Goal: Task Accomplishment & Management: Manage account settings

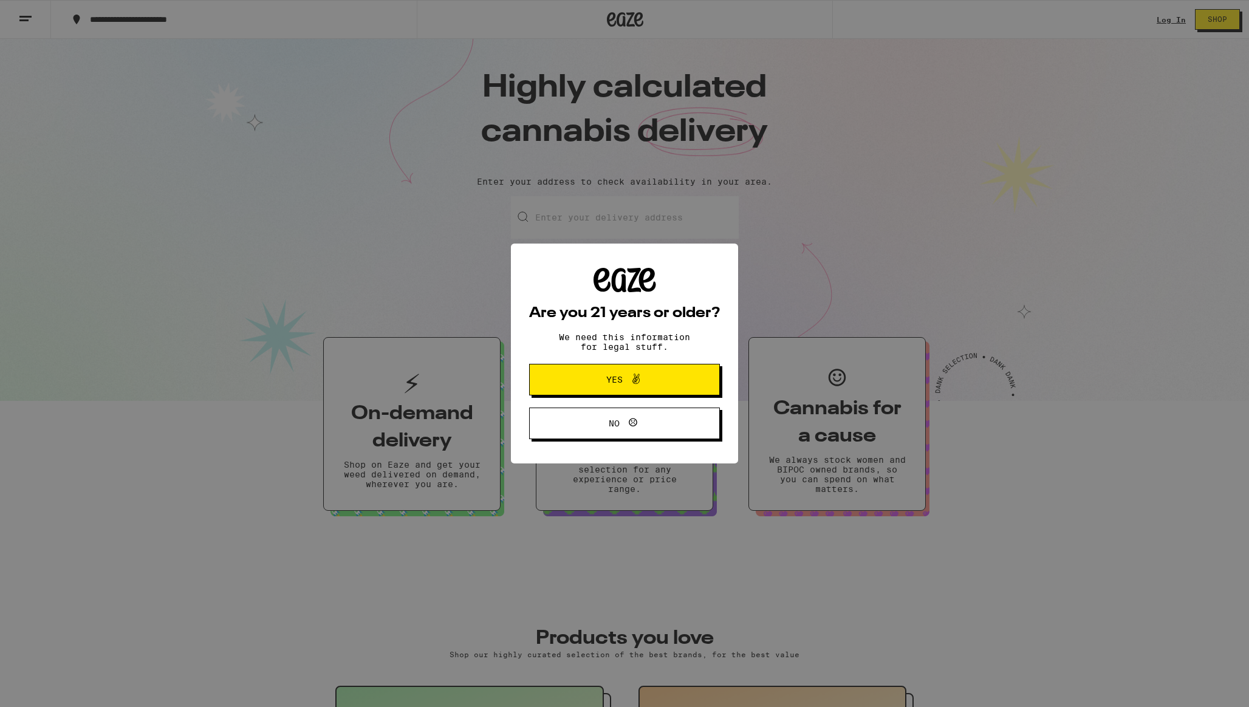
click at [653, 378] on span "Yes" at bounding box center [624, 380] width 92 height 16
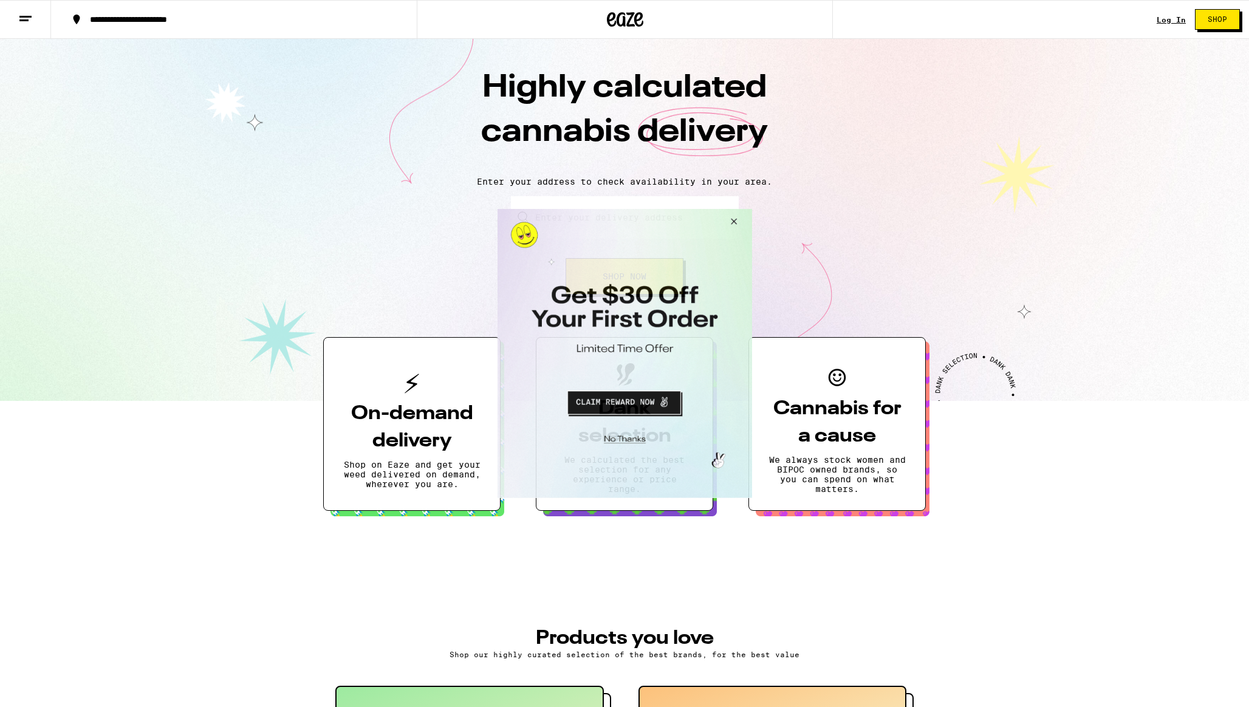
click at [735, 221] on button "Close Modal" at bounding box center [731, 223] width 33 height 29
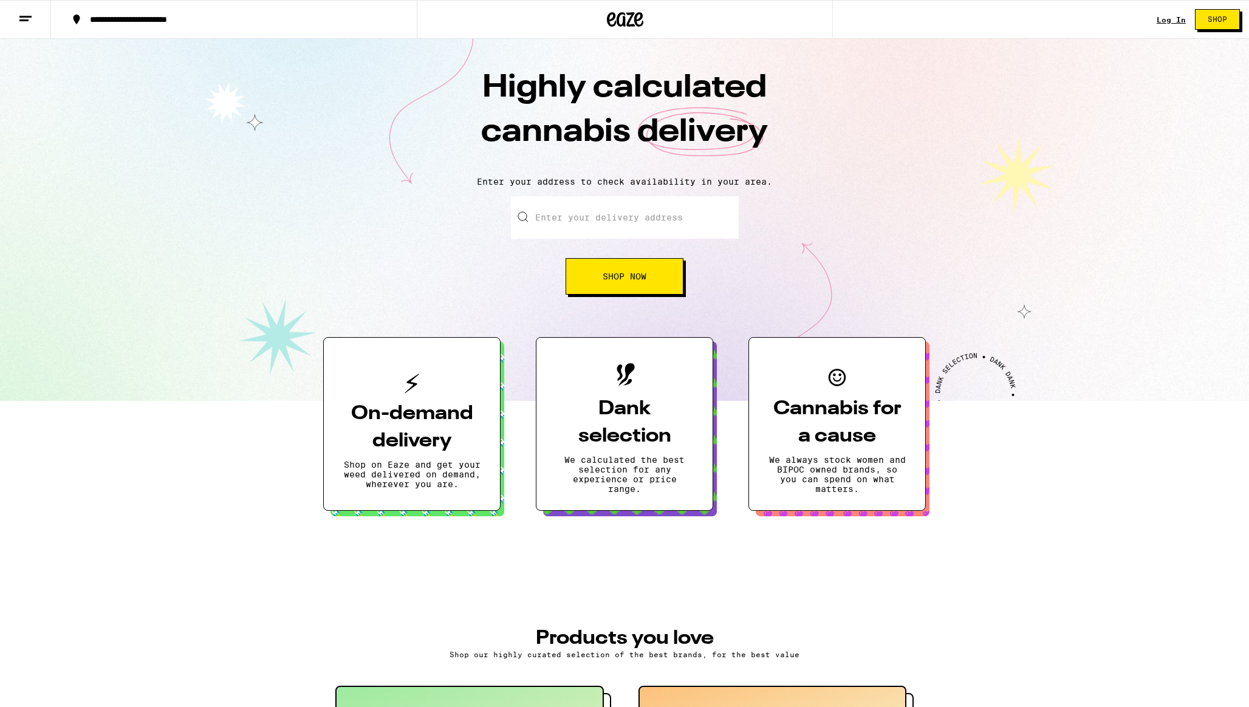
click at [1172, 21] on link "Log In" at bounding box center [1171, 20] width 29 height 8
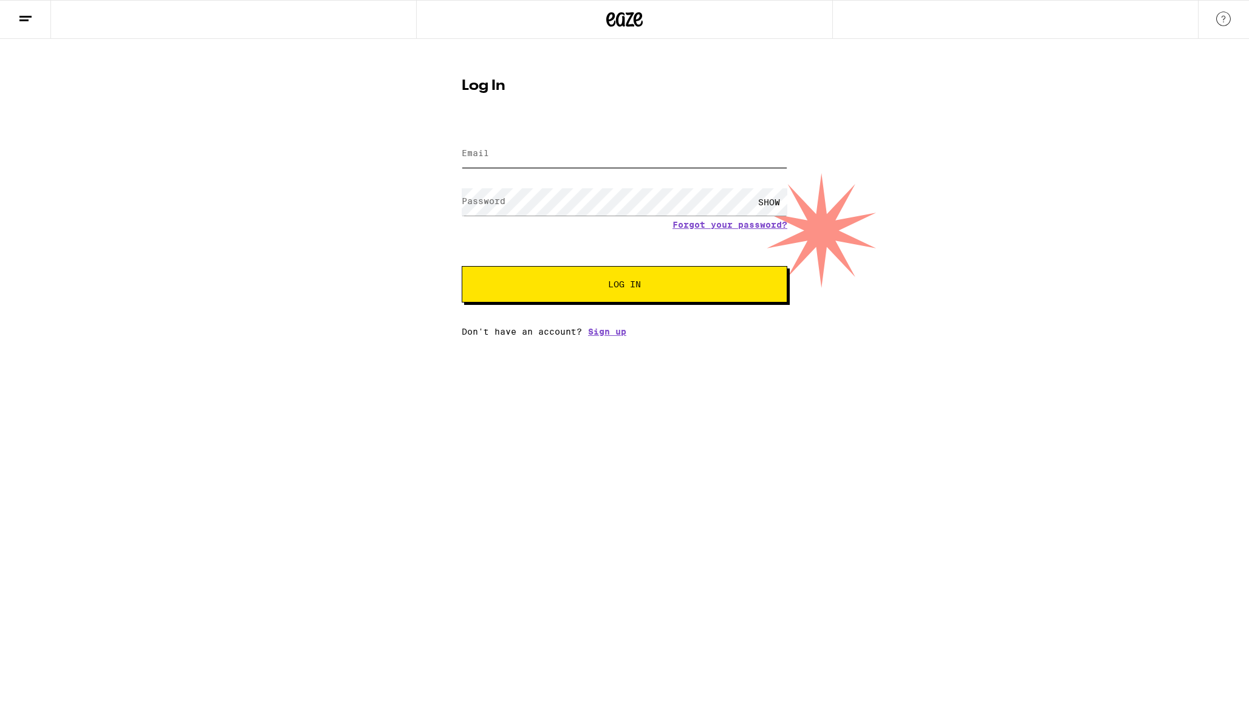
click at [554, 159] on input "Email" at bounding box center [625, 153] width 326 height 27
type input "[EMAIL_ADDRESS][DOMAIN_NAME]"
click at [462, 266] on button "Log In" at bounding box center [625, 284] width 326 height 36
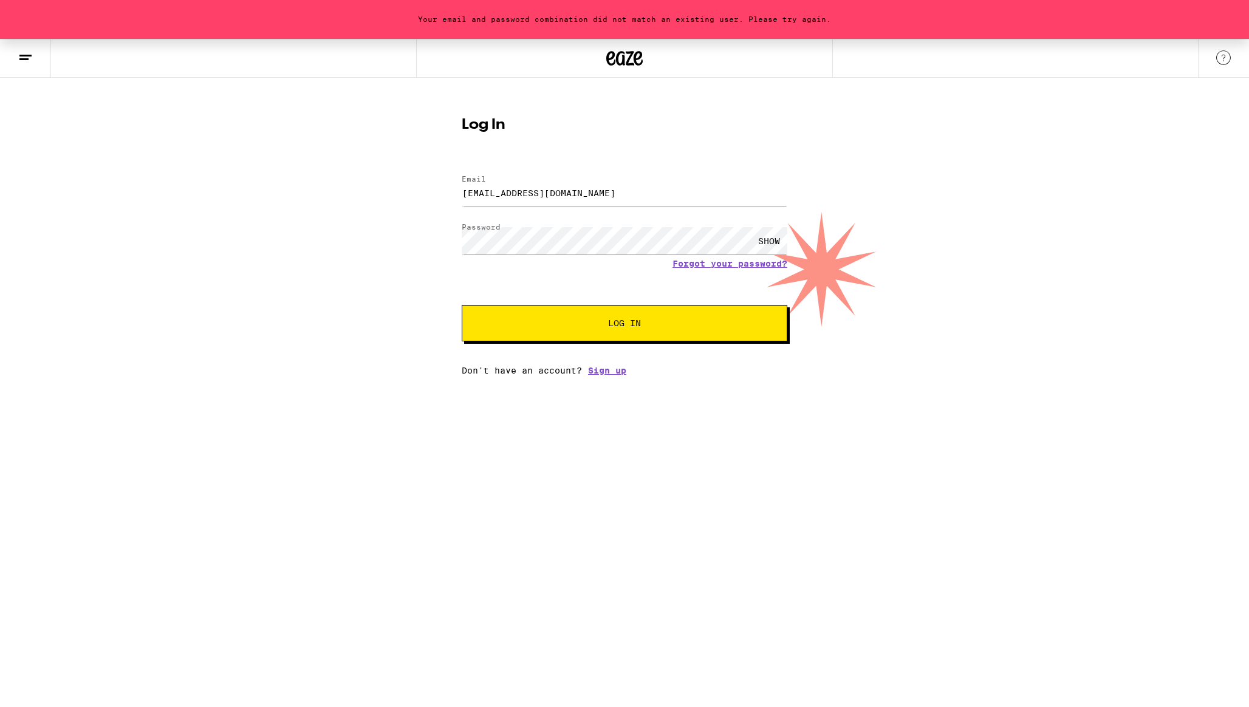
click at [773, 232] on div "SHOW" at bounding box center [769, 240] width 36 height 27
click at [462, 305] on button "Log In" at bounding box center [625, 323] width 326 height 36
